Goal: Task Accomplishment & Management: Use online tool/utility

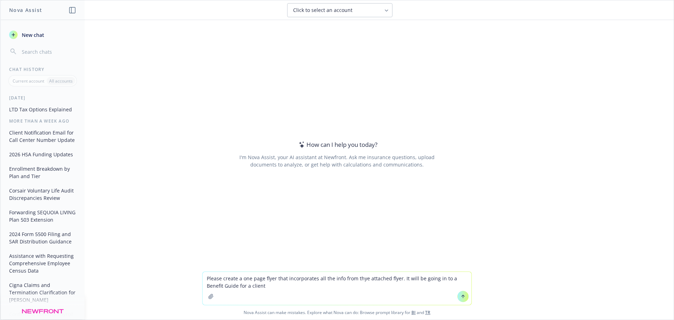
click at [356, 278] on textarea "Please create a one page flyer that incorporates all the info from thye attache…" at bounding box center [336, 288] width 269 height 33
click at [359, 279] on textarea "Please create a one page flyer that incorporates all the info from thye attache…" at bounding box center [336, 288] width 269 height 33
type textarea "Please create a one page flyer that incorporates all the info from the attached…"
click at [254, 293] on textarea "Please create a one page flyer that incorporates all the info from the attached…" at bounding box center [336, 288] width 269 height 33
drag, startPoint x: 254, startPoint y: 293, endPoint x: 207, endPoint y: 296, distance: 47.5
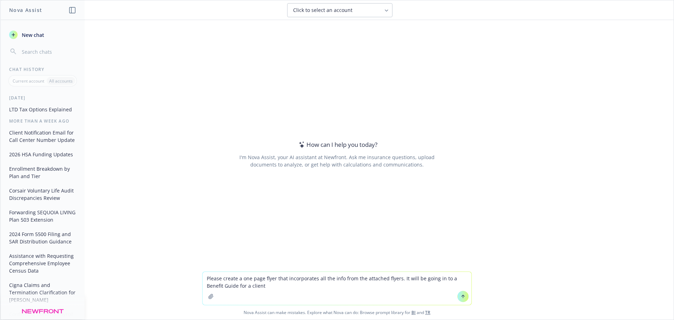
click at [208, 296] on icon "button" at bounding box center [210, 296] width 5 height 5
click at [208, 297] on icon "button" at bounding box center [211, 296] width 6 height 6
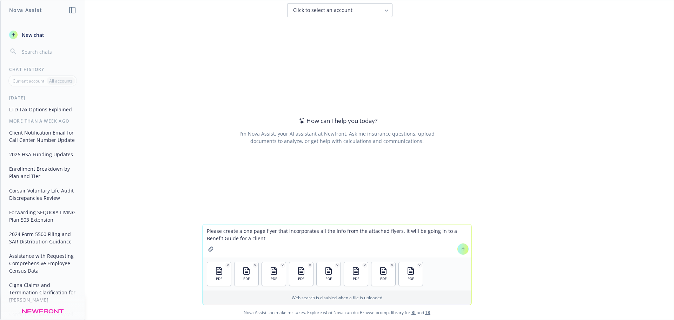
click at [330, 231] on textarea "Please create a one page flyer that incorporates all the info from the attached…" at bounding box center [336, 240] width 269 height 33
click at [460, 249] on icon at bounding box center [462, 248] width 5 height 5
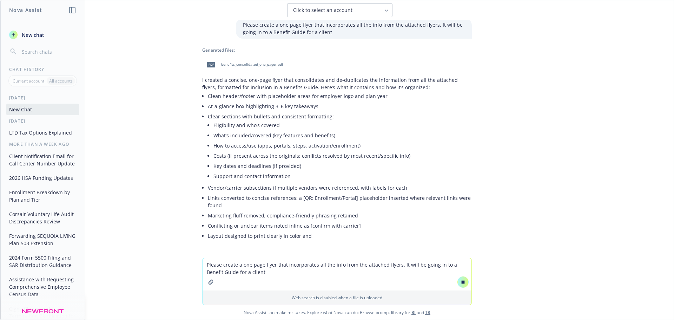
scroll to position [71, 0]
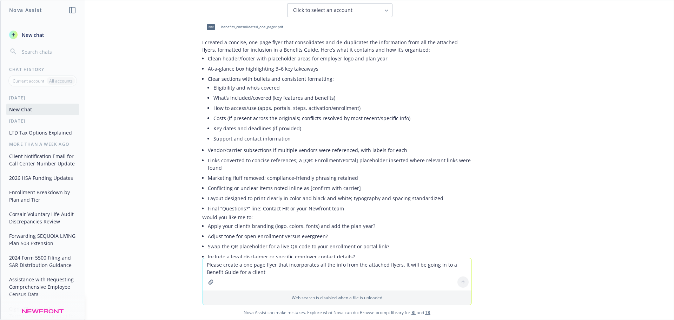
click at [227, 61] on div "Generated Files: pdf benefits_consolidated_one_pager.pdf I created a concise, o…" at bounding box center [337, 136] width 270 height 255
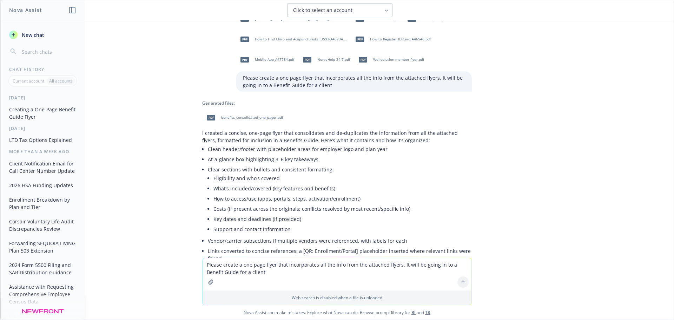
scroll to position [0, 0]
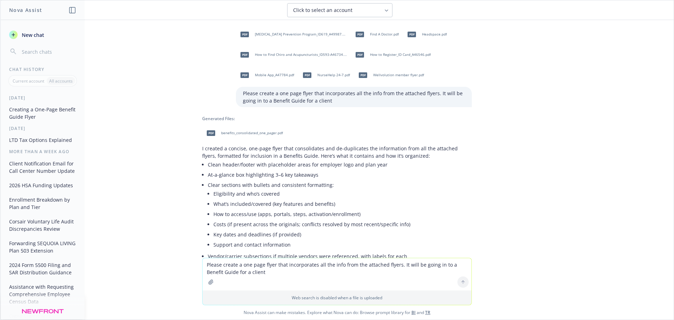
click at [227, 131] on span "benefits_consolidated_one_pager.pdf" at bounding box center [252, 133] width 62 height 5
click at [236, 267] on textarea "Please create a one page flyer that incorporates all the info from the attached…" at bounding box center [336, 274] width 269 height 32
click at [254, 264] on textarea "Please create a one page flyer that incorporates all the info from the attached…" at bounding box center [336, 274] width 269 height 32
drag, startPoint x: 224, startPoint y: 264, endPoint x: 226, endPoint y: 269, distance: 5.7
click at [226, 269] on textarea "make it sio each flyer has more of a standalone blurb" at bounding box center [336, 273] width 269 height 33
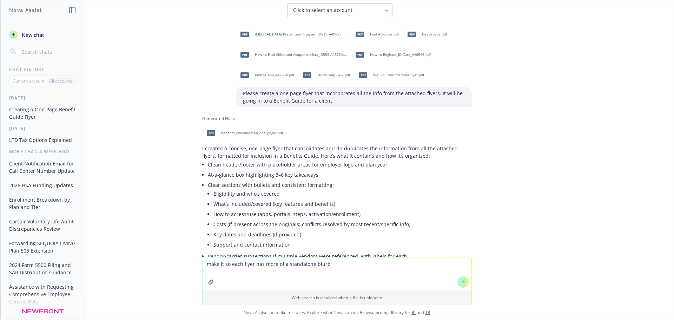
type textarea "make it so each flyer has more of a standalone blurb"
click at [461, 283] on icon at bounding box center [462, 281] width 5 height 5
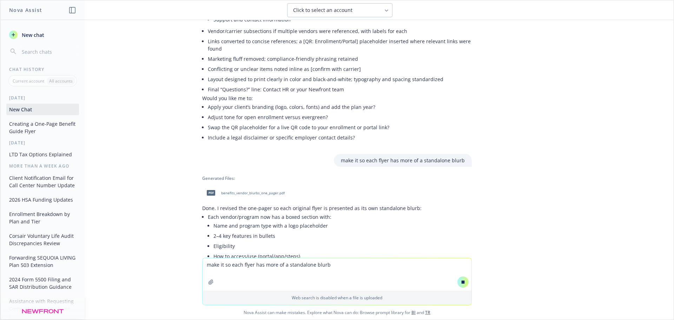
scroll to position [248, 0]
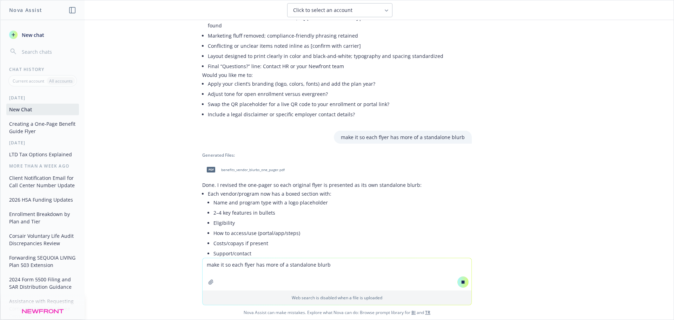
click at [240, 167] on span "benefits_vendor_blurbs_one_pager.pdf" at bounding box center [253, 169] width 64 height 5
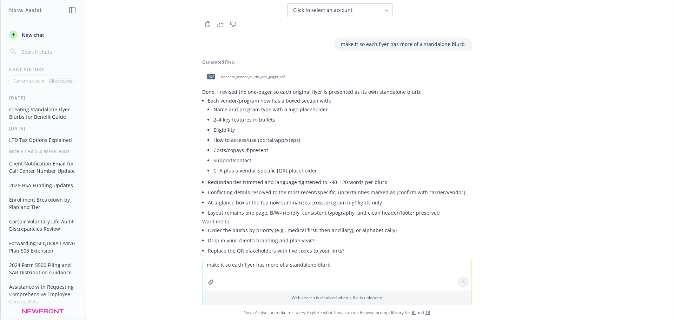
scroll to position [394, 0]
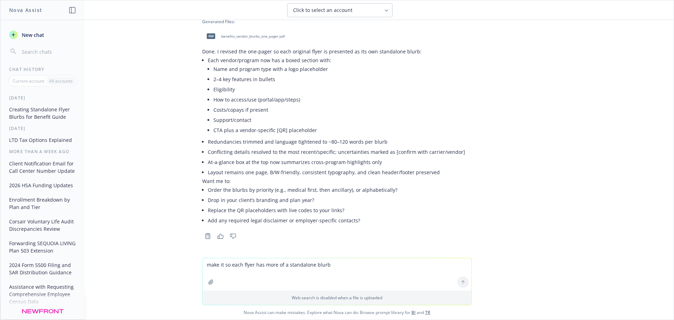
click at [247, 267] on textarea "make it so each flyer has more of a standalone blurb" at bounding box center [336, 274] width 269 height 32
type textarea "S"
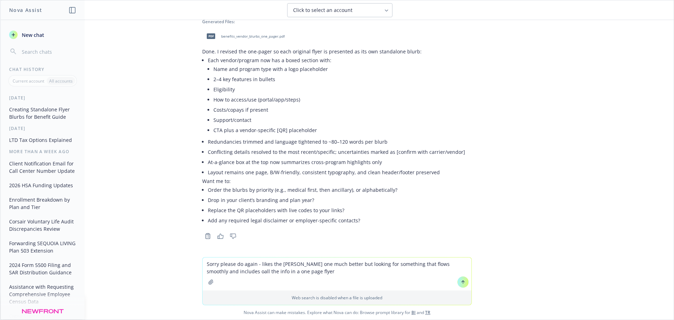
click at [302, 275] on textarea "Sorry please do again - likes the [PERSON_NAME] one much better but looking for…" at bounding box center [336, 273] width 269 height 33
type textarea "Sorry please do again - likes the [PERSON_NAME] one much better but looking for…"
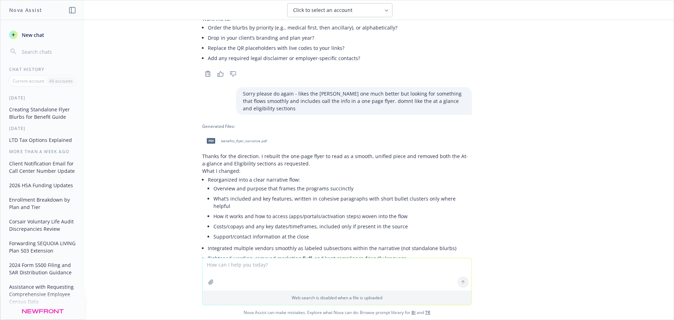
scroll to position [670, 0]
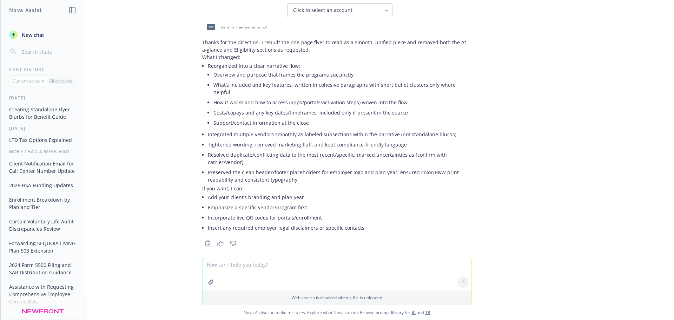
click at [227, 27] on span "benefits_flyer_narrative.pdf" at bounding box center [244, 27] width 46 height 5
click at [231, 265] on textarea at bounding box center [336, 274] width 269 height 32
click at [210, 263] on textarea "I Like it!! Can you format it to fit into this guide" at bounding box center [336, 273] width 269 height 33
click at [240, 263] on textarea "I like it!! Can you format it to fit into this guide" at bounding box center [336, 273] width 269 height 33
type textarea "I like it!! Please format it to fit into this guide"
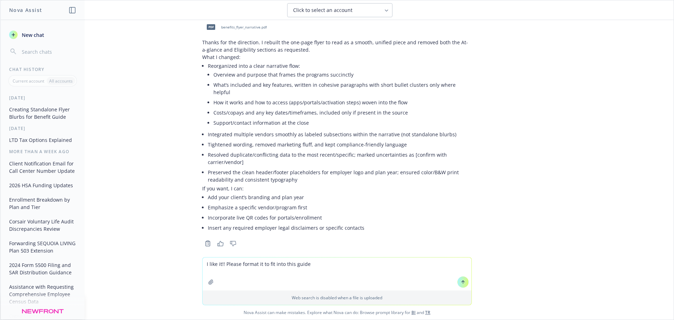
click at [208, 282] on icon "button" at bounding box center [210, 281] width 5 height 5
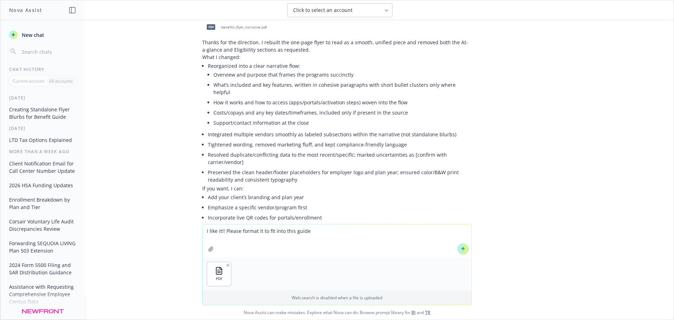
click at [462, 250] on icon at bounding box center [462, 248] width 5 height 5
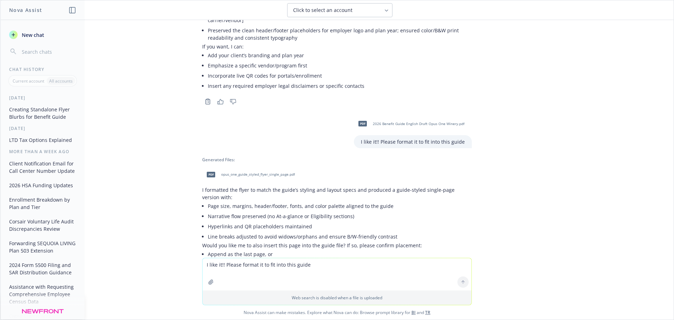
scroll to position [856, 0]
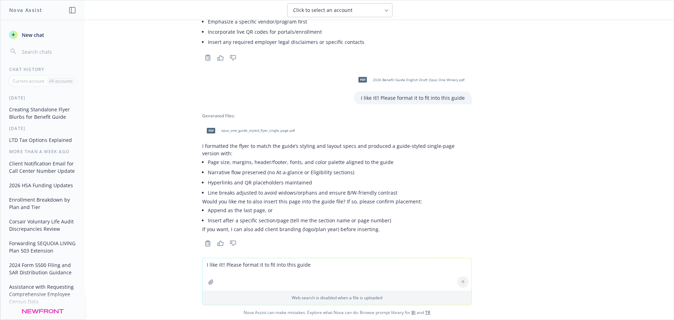
click at [243, 128] on span "opus_one_guide_styled_flyer_single_page.pdf" at bounding box center [258, 130] width 74 height 5
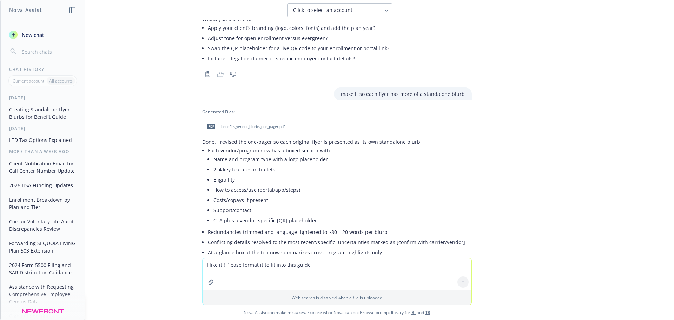
scroll to position [154, 0]
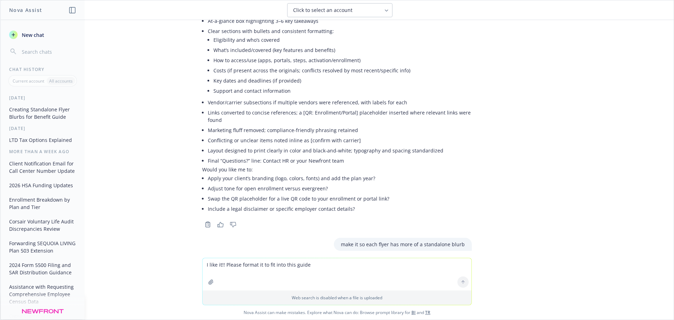
click at [32, 36] on span "New chat" at bounding box center [32, 34] width 24 height 7
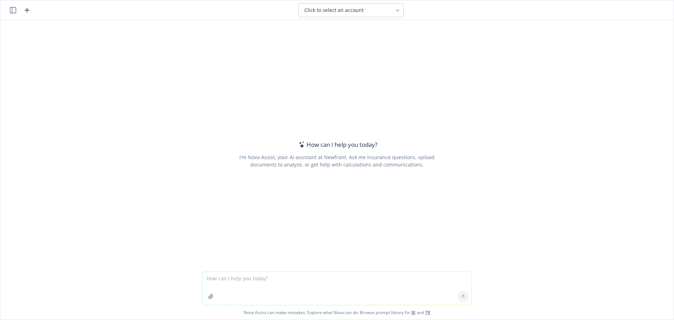
click at [208, 299] on icon "button" at bounding box center [211, 296] width 6 height 6
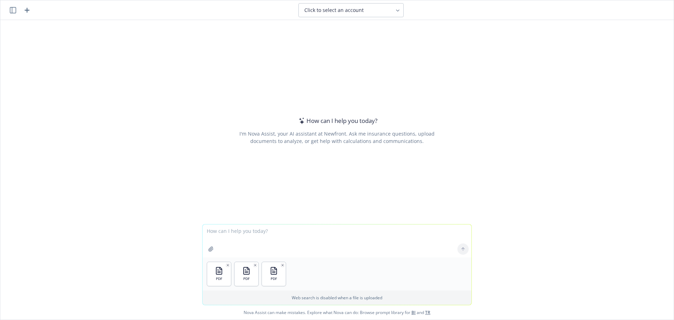
click at [233, 227] on textarea at bounding box center [336, 240] width 269 height 33
click at [400, 232] on textarea "CReate summarry for each year and explain what each of the individual columsn" at bounding box center [336, 240] width 269 height 33
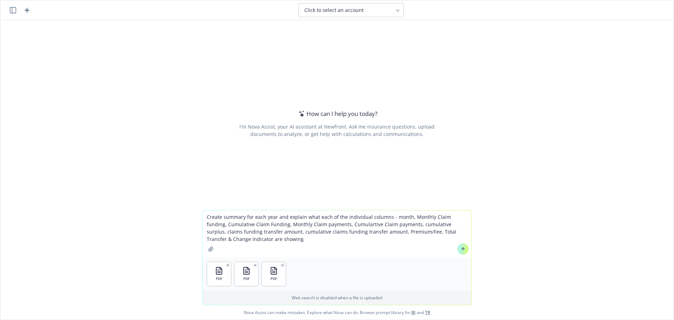
click at [273, 218] on textarea "Create summary for each year and explain what each of the individual columns - …" at bounding box center [336, 233] width 269 height 47
drag, startPoint x: 385, startPoint y: 216, endPoint x: 387, endPoint y: 230, distance: 14.5
click at [385, 219] on textarea "Create summary for each year and explain what each of the individual columns - …" at bounding box center [336, 233] width 269 height 47
type textarea "Create summary for each year and explain what each of the individual columns on…"
click at [460, 249] on icon at bounding box center [462, 248] width 5 height 5
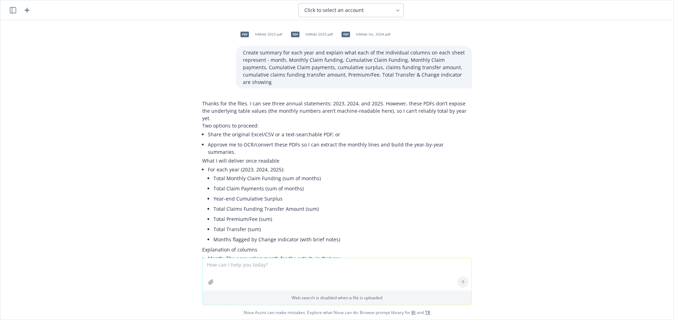
scroll to position [35, 0]
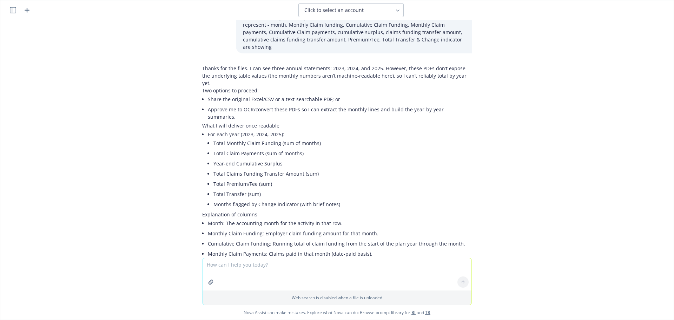
click at [227, 267] on textarea at bounding box center [336, 274] width 269 height 32
type textarea "ocr convert"
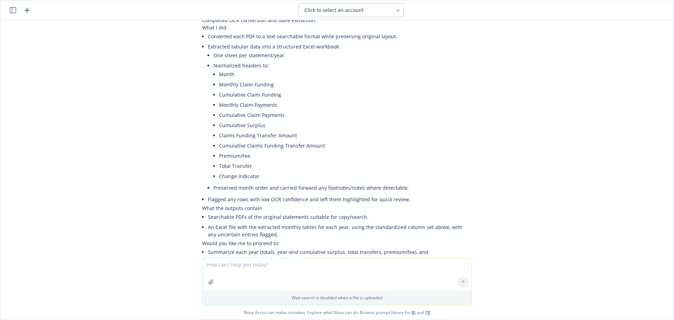
scroll to position [479, 0]
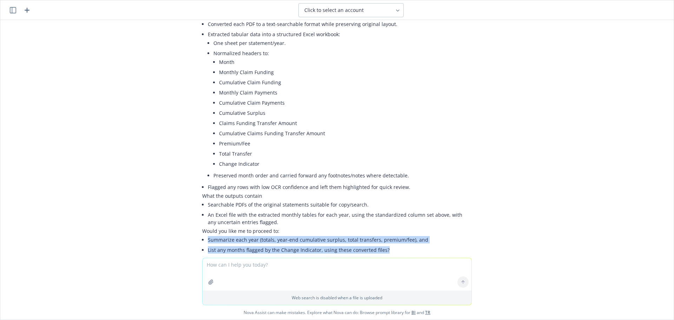
drag, startPoint x: 381, startPoint y: 221, endPoint x: 199, endPoint y: 211, distance: 183.1
click at [202, 211] on div "Completed OCR conversion and table extraction. What I did Converted each PDF to…" at bounding box center [337, 129] width 270 height 251
copy ul "Summarize each year (totals, year-end cumulative surplus, total transfers, prem…"
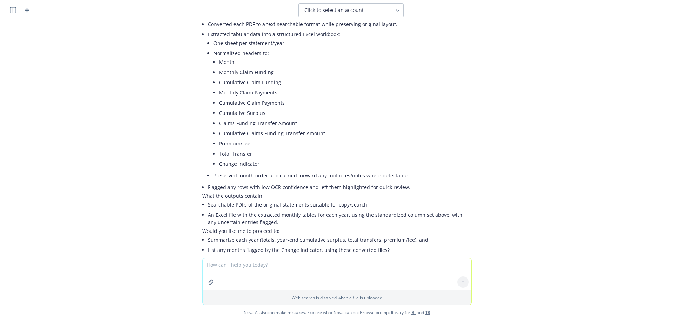
click at [224, 266] on textarea at bounding box center [336, 274] width 269 height 32
paste textarea "Summarize each year (totals, year-end cumulative surplus, total transfers, prem…"
type textarea "please Summarize each year (totals, year-end cumulative surplus, total transfer…"
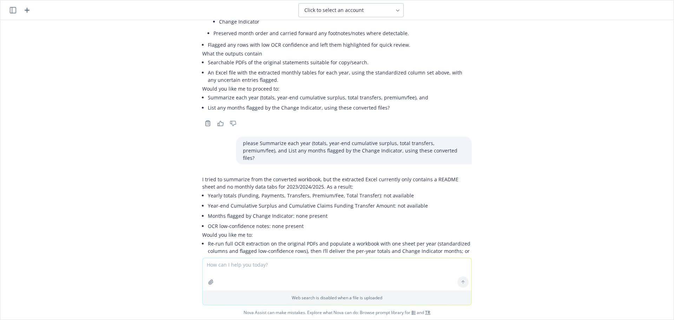
scroll to position [625, 0]
